Goal: Task Accomplishment & Management: Use online tool/utility

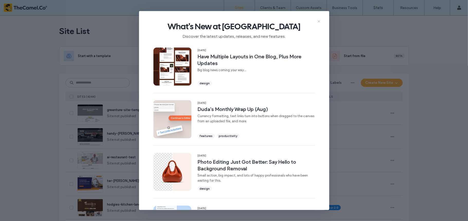
click at [319, 22] on icon at bounding box center [319, 21] width 4 height 4
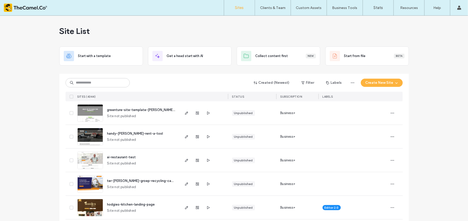
click at [116, 88] on div "Created (Newest) Filter Labels Create New Site SITES (4344) STATUS SUBSCRIPTION…" at bounding box center [234, 87] width 337 height 27
click at [99, 87] on input at bounding box center [98, 82] width 64 height 9
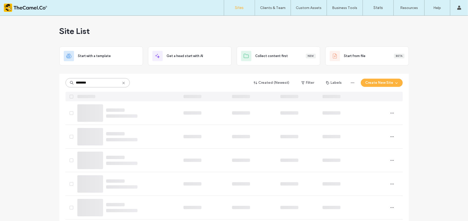
type input "********"
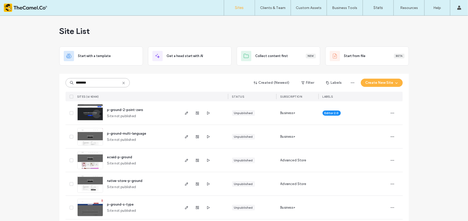
scroll to position [28, 0]
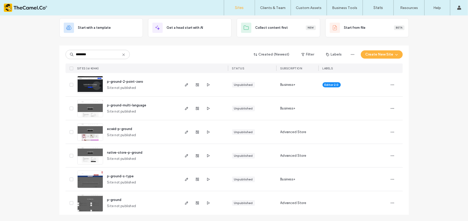
click at [90, 85] on img at bounding box center [90, 93] width 25 height 35
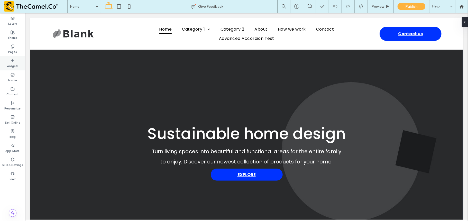
drag, startPoint x: 22, startPoint y: 60, endPoint x: 16, endPoint y: 62, distance: 6.2
click at [16, 62] on div "Widgets" at bounding box center [12, 63] width 25 height 14
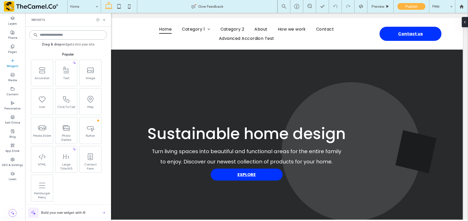
click at [49, 35] on input at bounding box center [68, 34] width 78 height 9
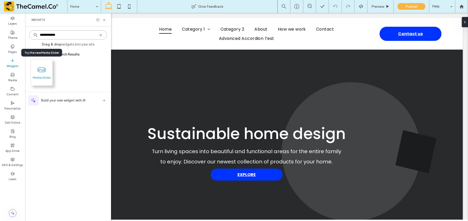
type input "**********"
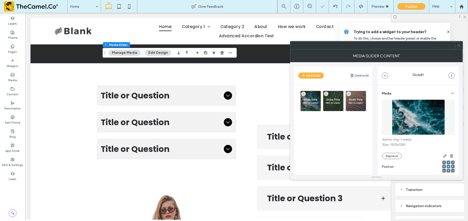
scroll to position [78, 0]
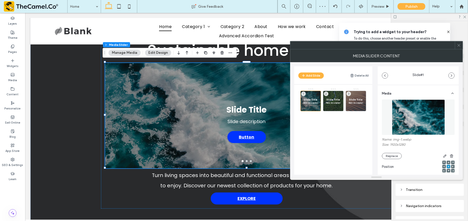
click at [456, 49] on div at bounding box center [459, 45] width 8 height 8
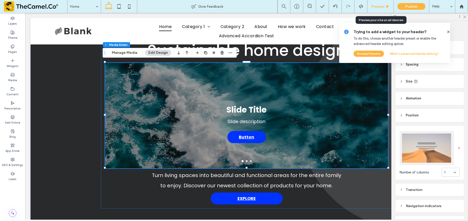
click at [382, 11] on div "Preview" at bounding box center [380, 6] width 26 height 13
click at [446, 33] on icon at bounding box center [448, 32] width 4 height 4
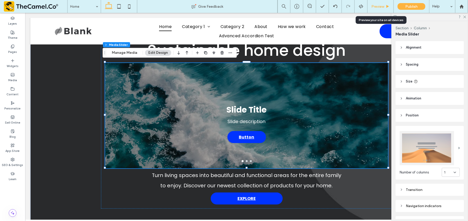
click at [371, 5] on span "Preview" at bounding box center [377, 6] width 13 height 4
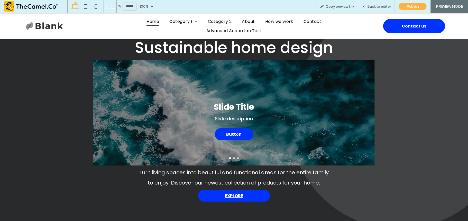
scroll to position [79, 0]
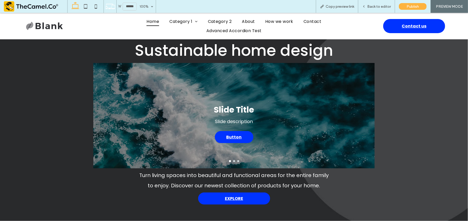
click at [365, 95] on div "Slide Title Slide description Button" at bounding box center [233, 118] width 281 height 81
drag, startPoint x: 365, startPoint y: 95, endPoint x: 114, endPoint y: 140, distance: 255.4
click at [114, 140] on div "Slide Title Slide description Button" at bounding box center [233, 118] width 281 height 81
click at [367, 3] on div "Back to editor" at bounding box center [376, 6] width 37 height 13
click at [370, 4] on span "Back to editor" at bounding box center [379, 6] width 24 height 4
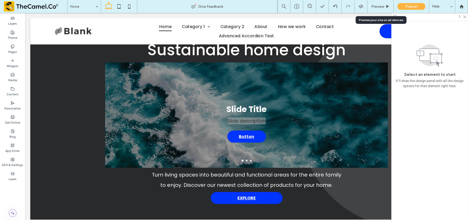
scroll to position [78, 0]
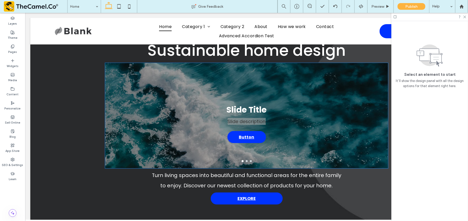
click at [289, 86] on div "Slide Title Slide description Button Button" at bounding box center [246, 118] width 283 height 81
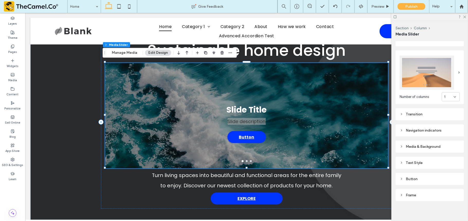
scroll to position [76, 0]
click at [437, 128] on div "Navigation indicators" at bounding box center [430, 129] width 60 height 4
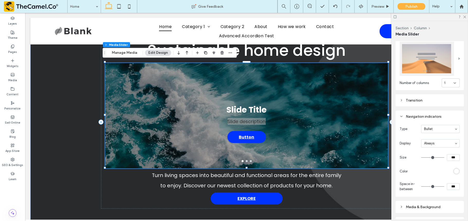
scroll to position [90, 0]
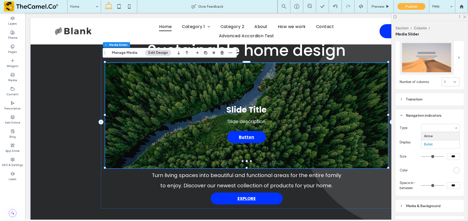
type input "**"
type input "*"
type input "**"
type input "****"
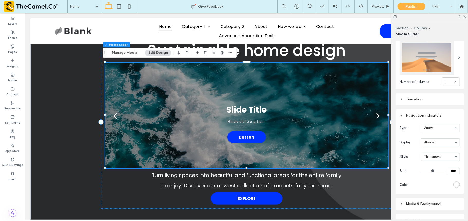
click at [463, 19] on div at bounding box center [429, 17] width 77 height 8
click at [465, 16] on icon at bounding box center [464, 16] width 3 height 3
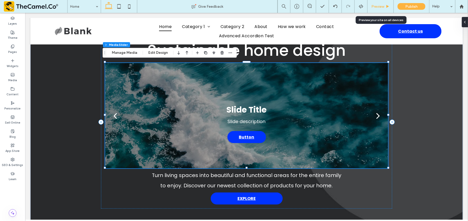
click at [376, 8] on span "Preview" at bounding box center [377, 6] width 13 height 4
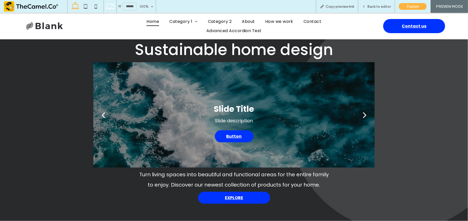
scroll to position [79, 0]
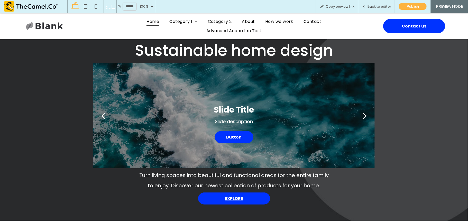
click at [365, 114] on button "next" at bounding box center [365, 115] width 20 height 27
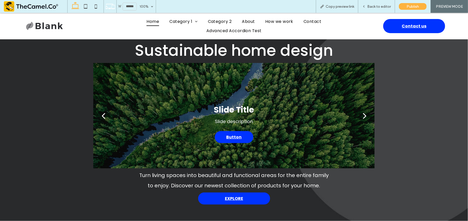
click at [358, 116] on button "next" at bounding box center [365, 115] width 20 height 27
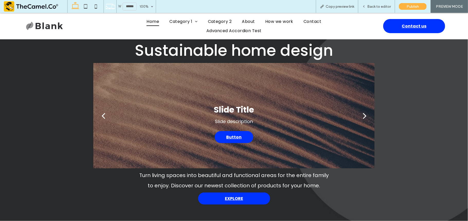
click at [358, 116] on button "next" at bounding box center [365, 115] width 20 height 27
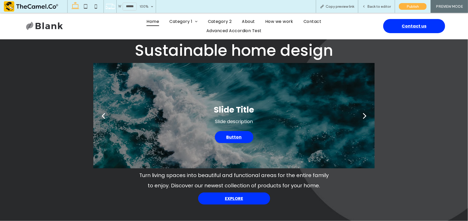
click at [363, 13] on div "Home Category 1 Subcategory 3 Subcategory 1 Subcategory 2 Category 2 About How …" at bounding box center [234, 26] width 468 height 26
click at [367, 9] on div "Back to editor" at bounding box center [376, 6] width 37 height 13
click at [374, 13] on div "Home Category 1 Subcategory 3 Subcategory 1 Subcategory 2 Category 2 About How …" at bounding box center [234, 26] width 468 height 26
click at [359, 1] on div "Back to editor" at bounding box center [376, 6] width 37 height 13
click at [366, 3] on div "Back to editor" at bounding box center [376, 6] width 37 height 13
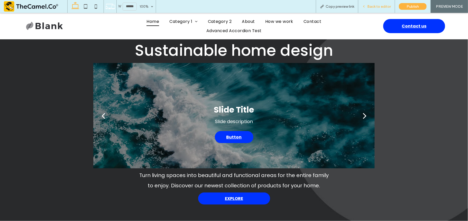
click at [370, 5] on span "Back to editor" at bounding box center [379, 6] width 24 height 4
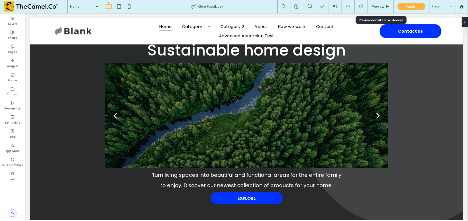
scroll to position [78, 0]
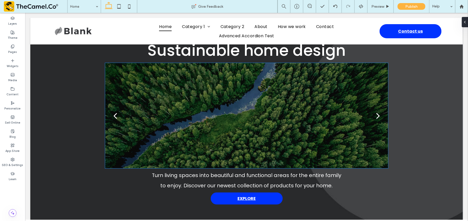
click at [314, 114] on div at bounding box center [246, 115] width 283 height 105
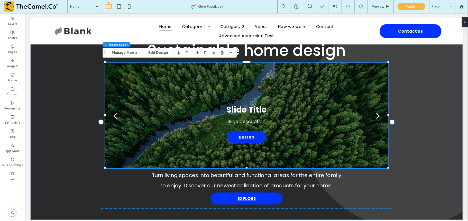
click at [157, 58] on div "Section Column Media Slider Manage Media Edit Design" at bounding box center [170, 53] width 134 height 10
click at [157, 55] on button "Edit Design" at bounding box center [158, 53] width 26 height 6
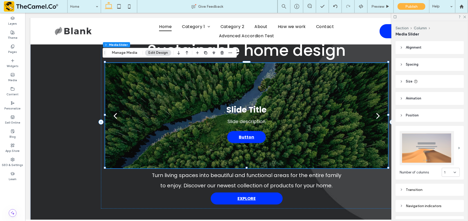
click at [432, 101] on header "Animation" at bounding box center [429, 98] width 68 height 13
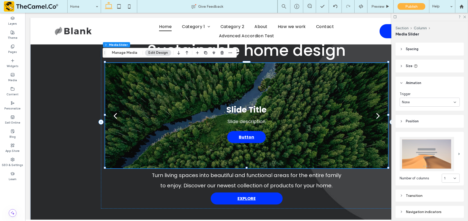
scroll to position [17, 0]
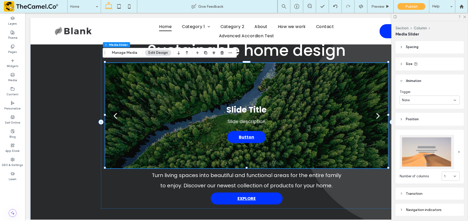
click at [429, 121] on header "Position" at bounding box center [429, 119] width 68 height 13
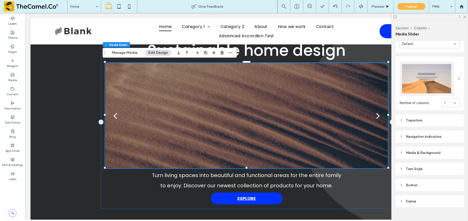
scroll to position [119, 0]
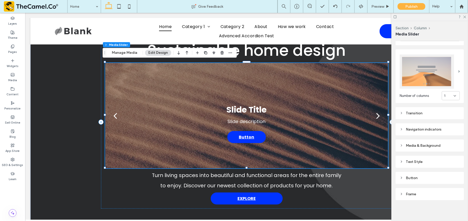
click at [425, 113] on div "Transition" at bounding box center [430, 113] width 60 height 7
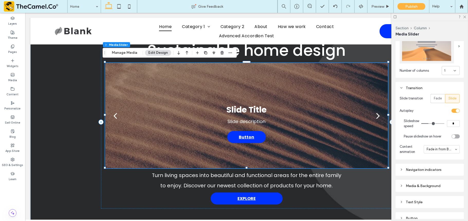
scroll to position [143, 0]
click at [376, 112] on div "next" at bounding box center [378, 115] width 4 height 10
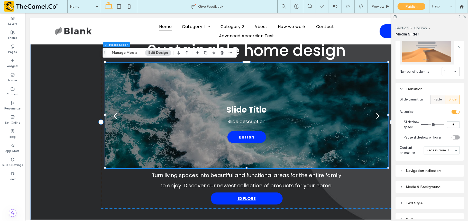
click at [436, 99] on span "Fade" at bounding box center [438, 99] width 8 height 5
click at [375, 11] on div "Preview" at bounding box center [380, 6] width 26 height 13
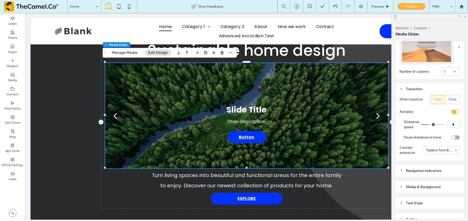
click at [465, 18] on icon at bounding box center [464, 16] width 3 height 3
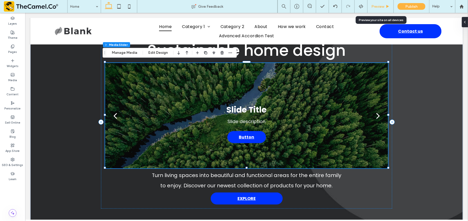
click at [370, 5] on div "Preview" at bounding box center [380, 6] width 26 height 4
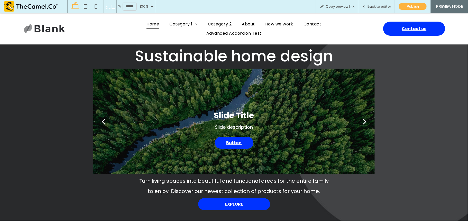
scroll to position [79, 0]
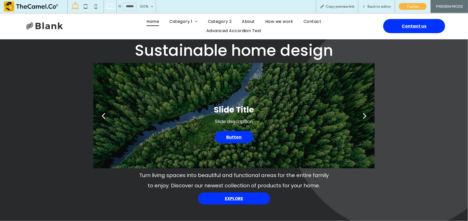
click at [363, 113] on div "next" at bounding box center [365, 115] width 4 height 10
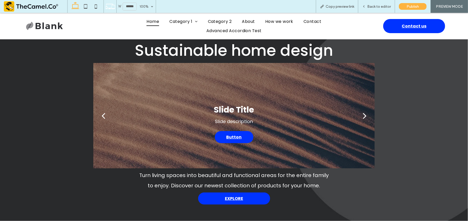
click at [363, 113] on div "next" at bounding box center [365, 115] width 4 height 10
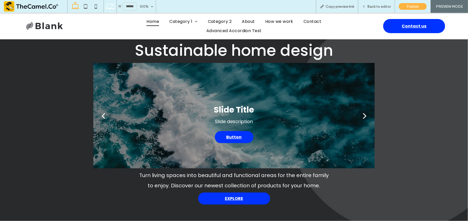
click at [363, 113] on div "next" at bounding box center [365, 115] width 4 height 10
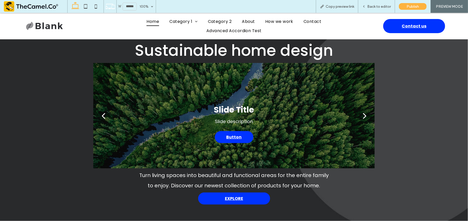
click at [363, 113] on div "next" at bounding box center [365, 115] width 4 height 10
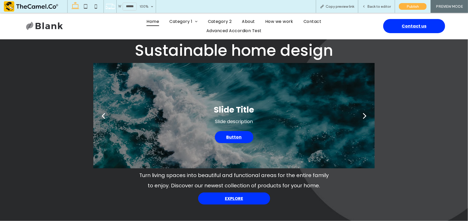
click at [363, 113] on div "next" at bounding box center [365, 115] width 4 height 10
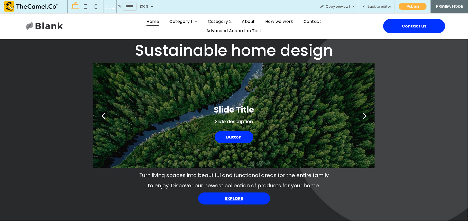
click at [363, 113] on div "next" at bounding box center [365, 115] width 4 height 10
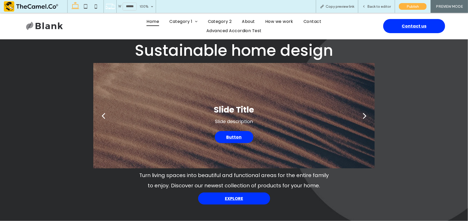
click at [363, 113] on div "next" at bounding box center [365, 115] width 4 height 10
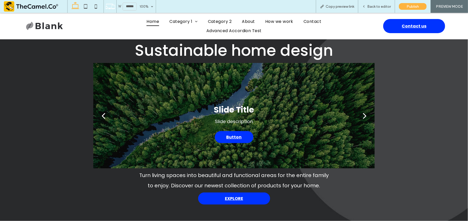
click at [363, 113] on div "next" at bounding box center [365, 115] width 4 height 10
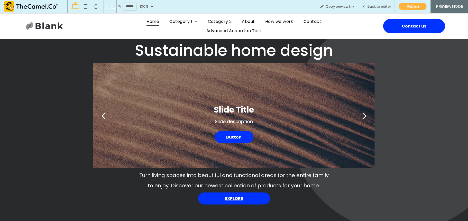
click at [363, 113] on div "next" at bounding box center [365, 115] width 4 height 10
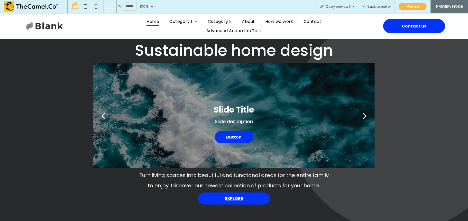
click at [363, 113] on div "next" at bounding box center [365, 115] width 4 height 10
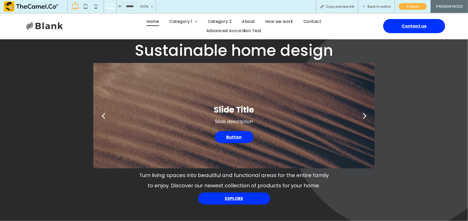
click at [363, 113] on div "next" at bounding box center [365, 115] width 4 height 10
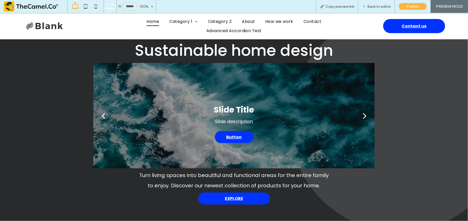
click at [363, 113] on div "next" at bounding box center [365, 115] width 4 height 10
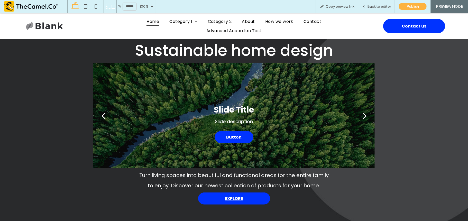
click at [363, 113] on div "next" at bounding box center [365, 115] width 4 height 10
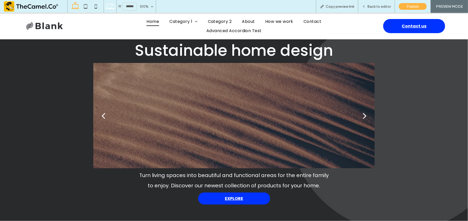
click at [363, 113] on div "next" at bounding box center [365, 115] width 4 height 10
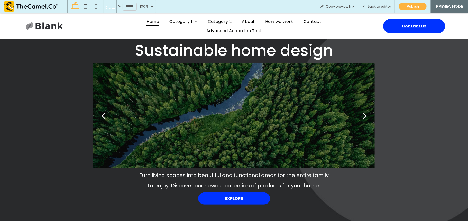
click at [363, 113] on div "next" at bounding box center [365, 115] width 4 height 10
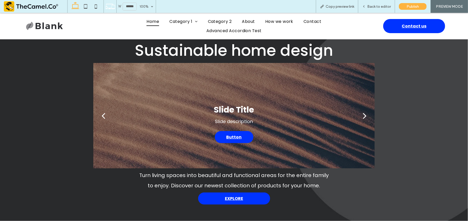
click at [363, 113] on div "next" at bounding box center [365, 115] width 4 height 10
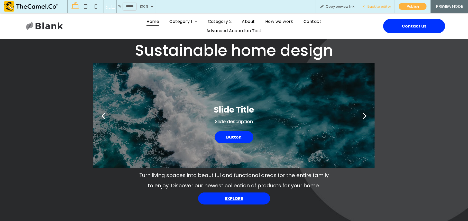
click at [369, 5] on span "Back to editor" at bounding box center [379, 6] width 24 height 4
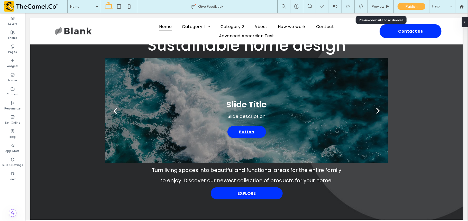
scroll to position [78, 0]
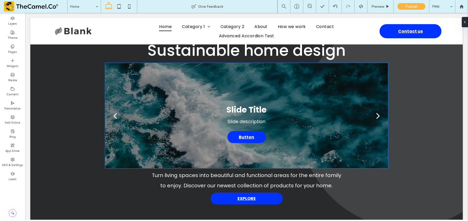
click at [312, 105] on div "Slide Title Slide description Button Button" at bounding box center [246, 118] width 283 height 81
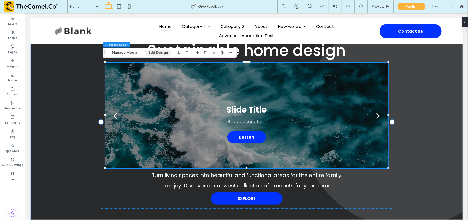
click at [152, 53] on button "Edit Design" at bounding box center [158, 53] width 26 height 6
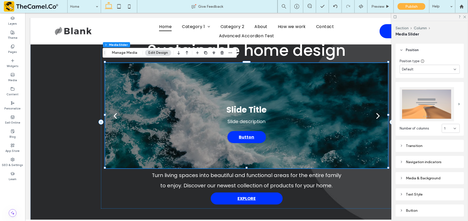
scroll to position [87, 0]
click at [425, 147] on div "Transition" at bounding box center [429, 146] width 68 height 12
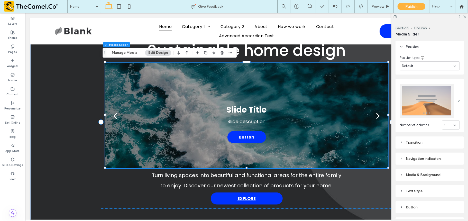
scroll to position [90, 0]
click at [419, 141] on div "Transition" at bounding box center [430, 142] width 60 height 4
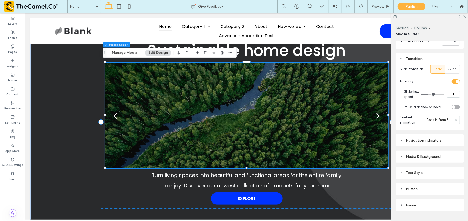
scroll to position [174, 0]
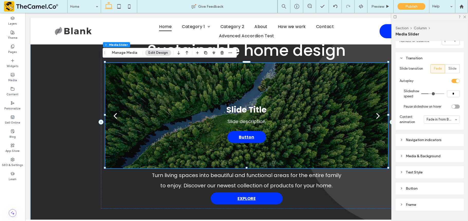
click at [412, 134] on div "Navigation indicators" at bounding box center [429, 140] width 68 height 12
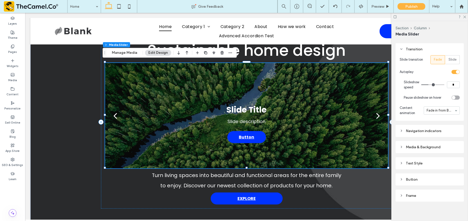
scroll to position [185, 0]
click at [424, 127] on div "Navigation indicators" at bounding box center [430, 129] width 60 height 4
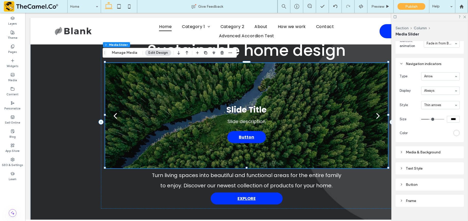
scroll to position [257, 0]
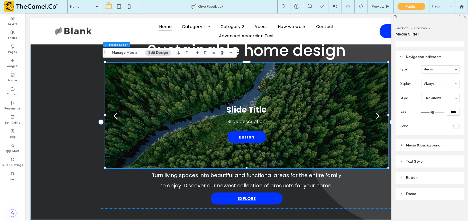
click at [429, 146] on div "Media & Background" at bounding box center [430, 145] width 60 height 7
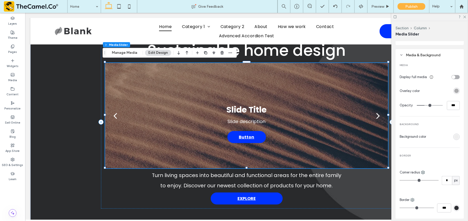
scroll to position [415, 0]
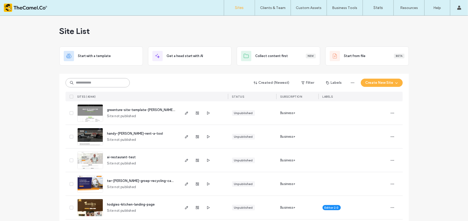
click at [87, 83] on input at bounding box center [98, 82] width 64 height 9
paste input "********"
type input "********"
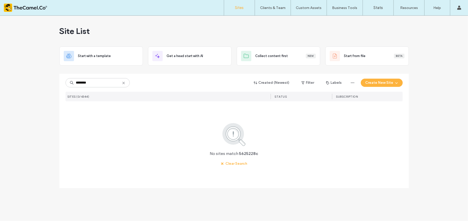
click at [122, 82] on icon at bounding box center [124, 83] width 4 height 4
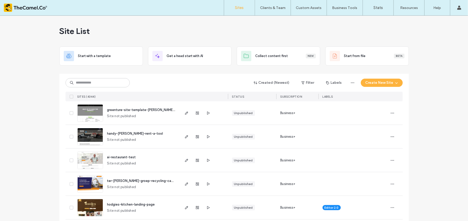
drag, startPoint x: 201, startPoint y: 114, endPoint x: 210, endPoint y: 113, distance: 8.3
click at [210, 113] on div at bounding box center [203, 112] width 49 height 23
drag, startPoint x: 210, startPoint y: 113, endPoint x: 207, endPoint y: 113, distance: 2.8
click at [207, 113] on div at bounding box center [203, 112] width 49 height 23
click at [207, 113] on use "button" at bounding box center [208, 112] width 3 height 3
